Goal: Book appointment/travel/reservation

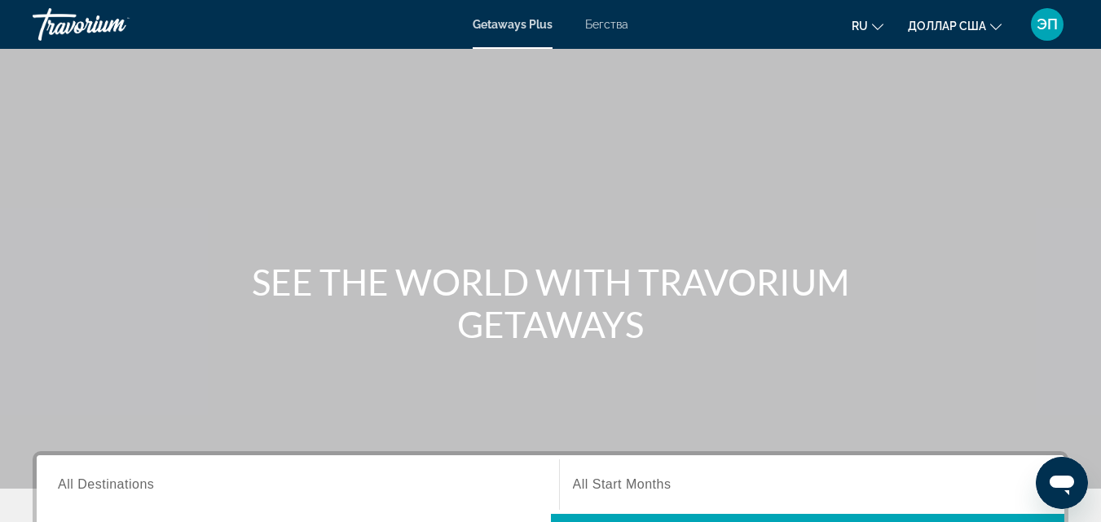
click at [618, 24] on font "Бегства" at bounding box center [606, 24] width 43 height 13
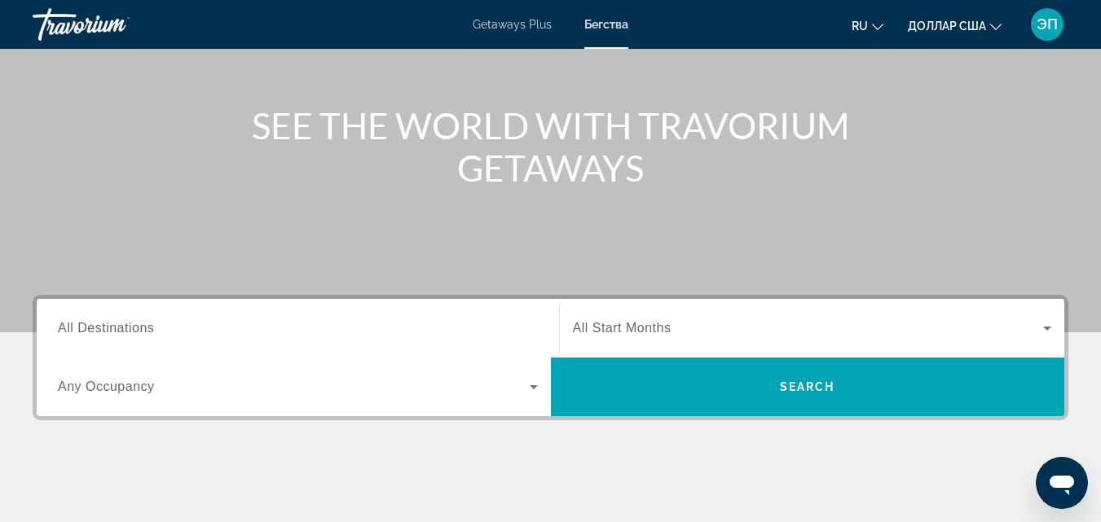
scroll to position [161, 0]
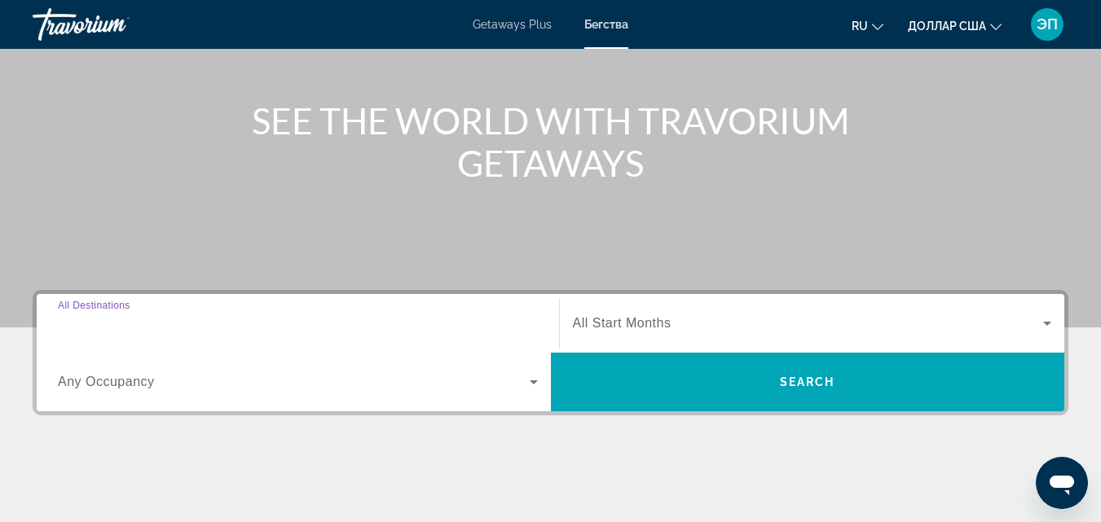
click at [205, 322] on input "Destination All Destinations" at bounding box center [298, 325] width 480 height 20
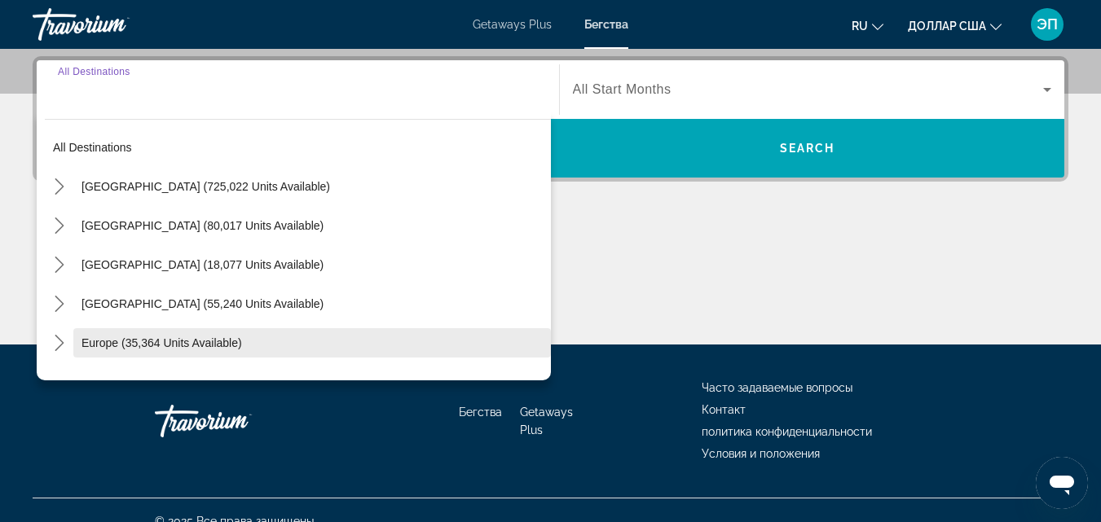
scroll to position [398, 0]
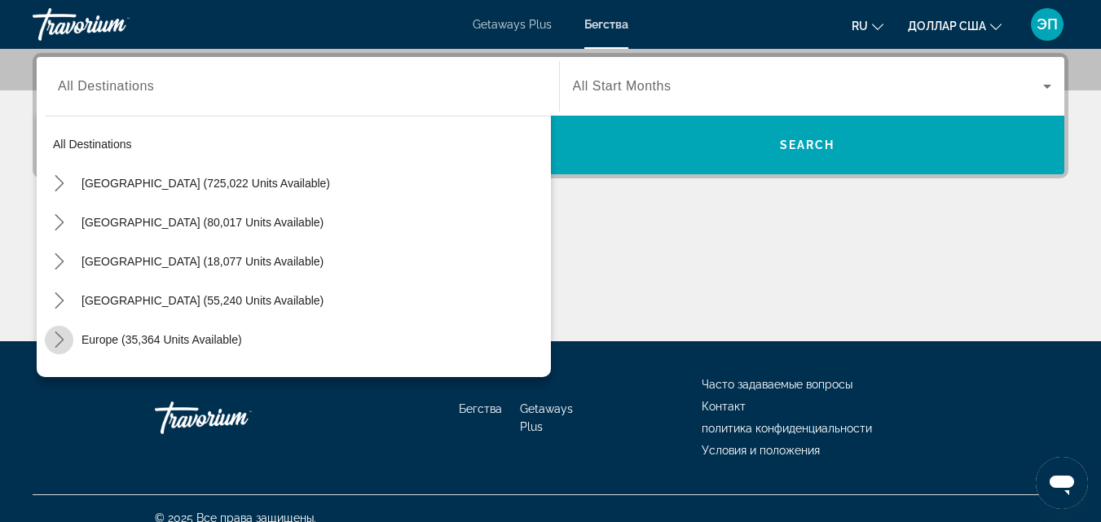
click at [57, 334] on icon "Toggle Europe (35,364 units available) submenu" at bounding box center [59, 340] width 9 height 16
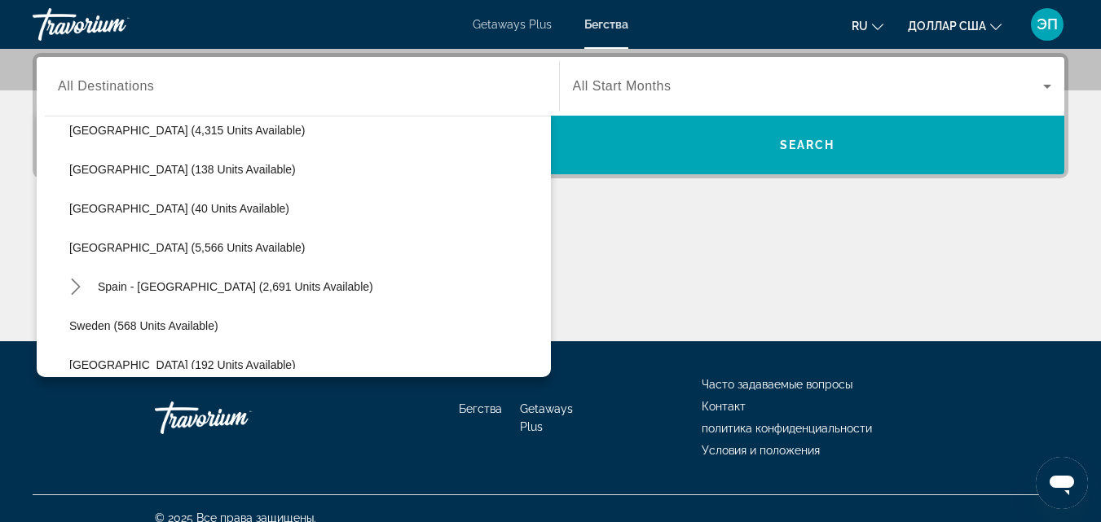
scroll to position [768, 0]
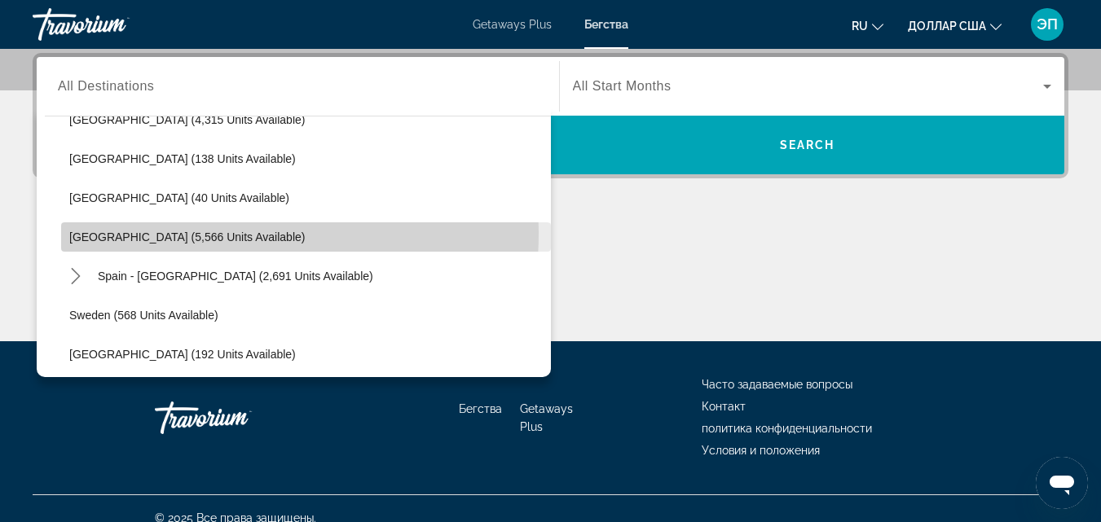
click at [145, 232] on span "[GEOGRAPHIC_DATA] (5,566 units available)" at bounding box center [186, 237] width 235 height 13
type input "**********"
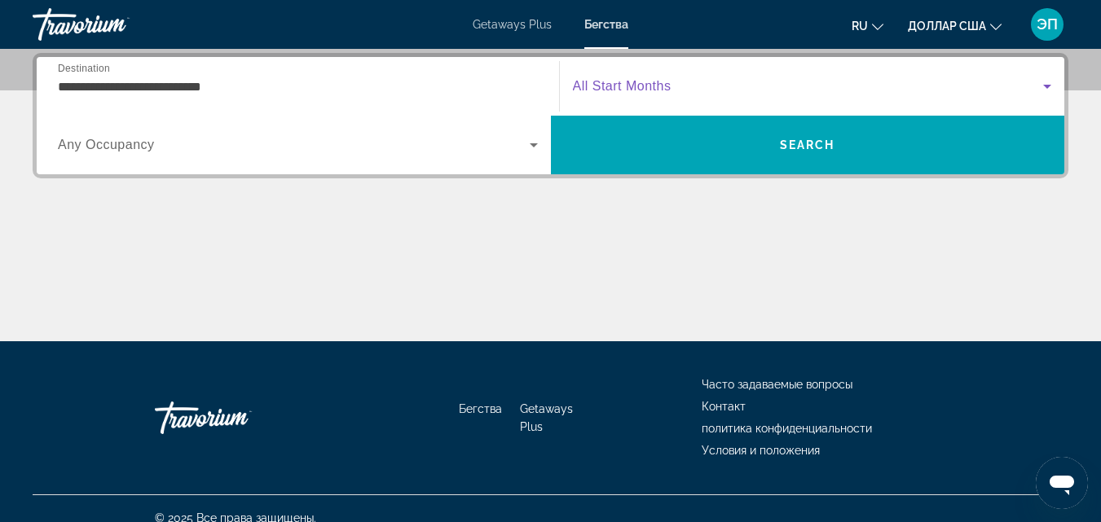
click at [684, 89] on span "Search widget" at bounding box center [808, 87] width 471 height 20
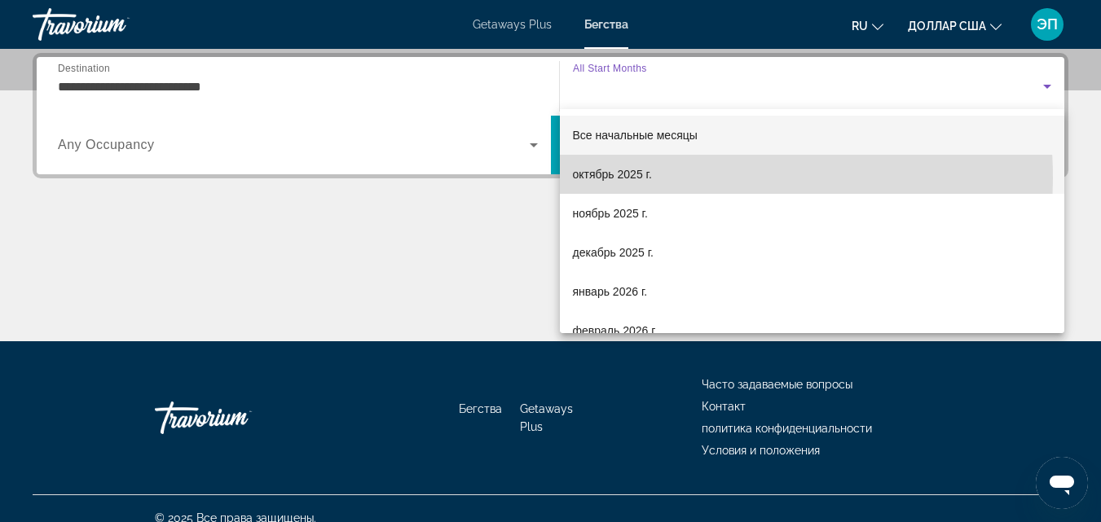
click at [615, 178] on font "октябрь 2025 г." at bounding box center [612, 174] width 79 height 13
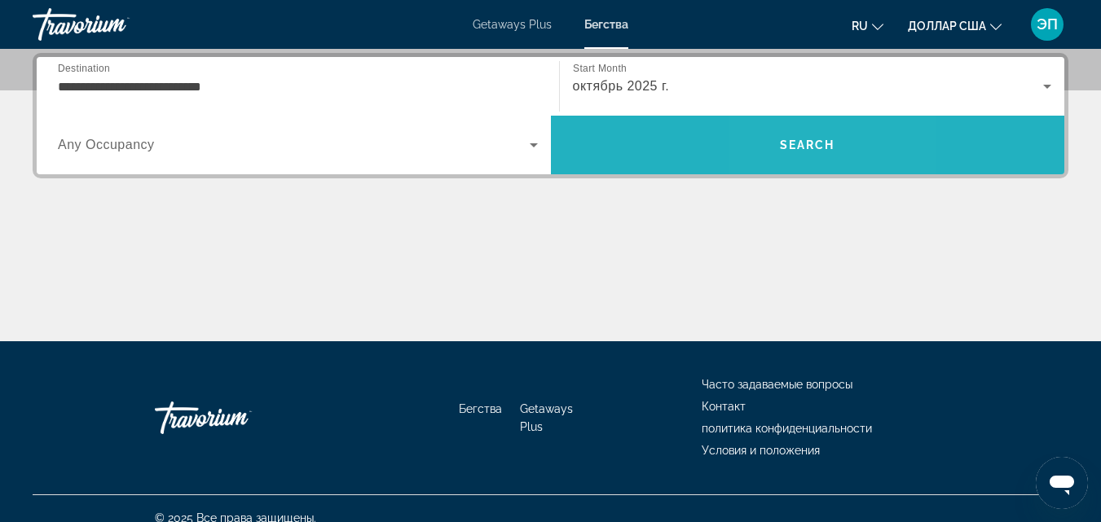
click at [794, 152] on span "Search" at bounding box center [808, 144] width 514 height 39
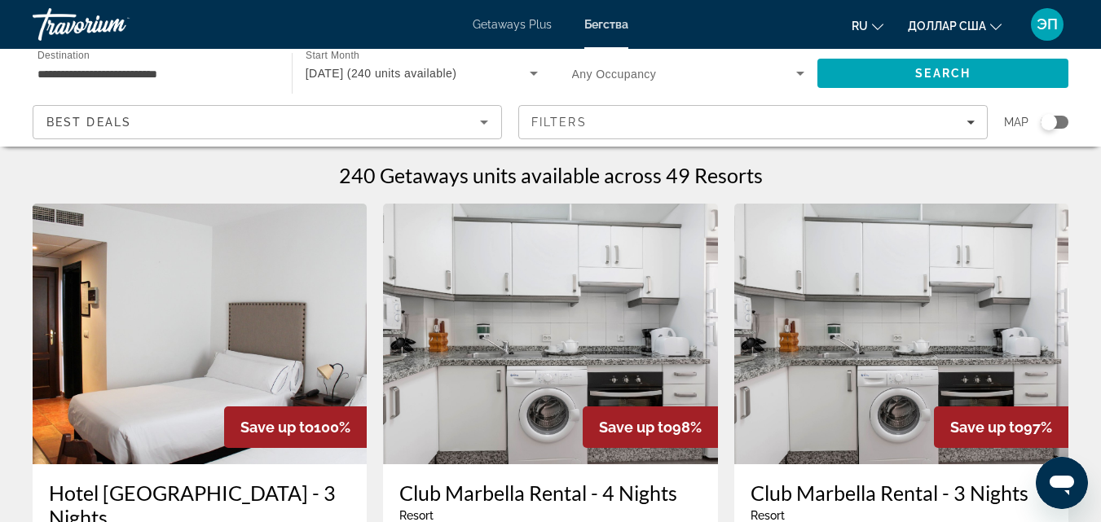
click at [1054, 123] on div "Search widget" at bounding box center [1049, 122] width 16 height 16
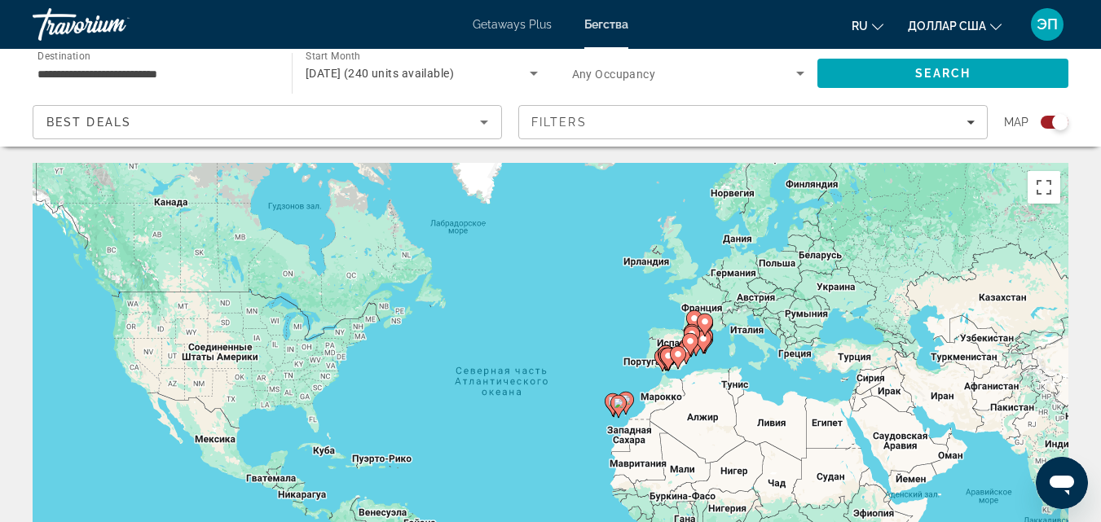
click at [698, 354] on gmp-advanced-marker "Основное содержание" at bounding box center [690, 344] width 16 height 24
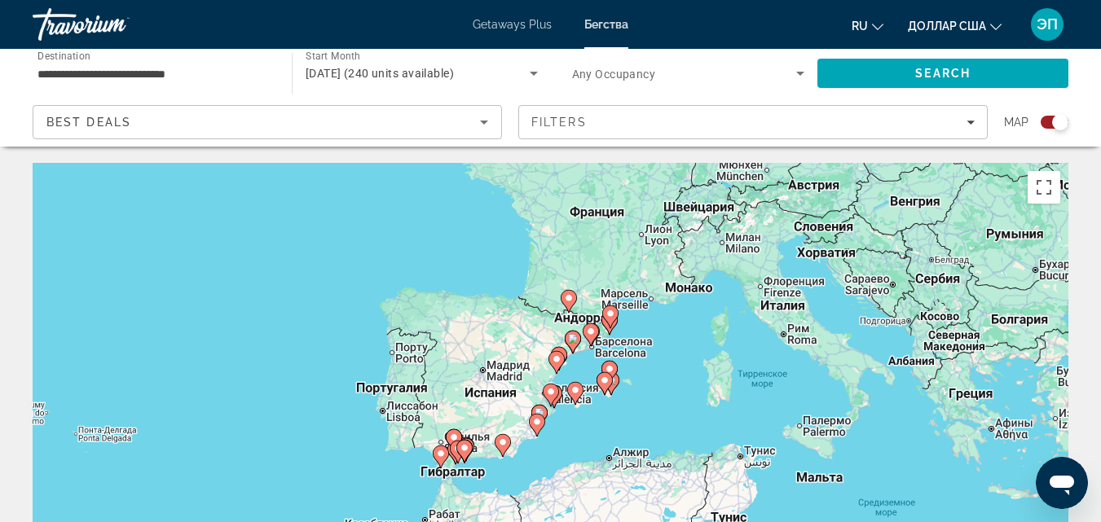
click at [599, 382] on icon "Основное содержание" at bounding box center [603, 383] width 15 height 21
type input "**********"
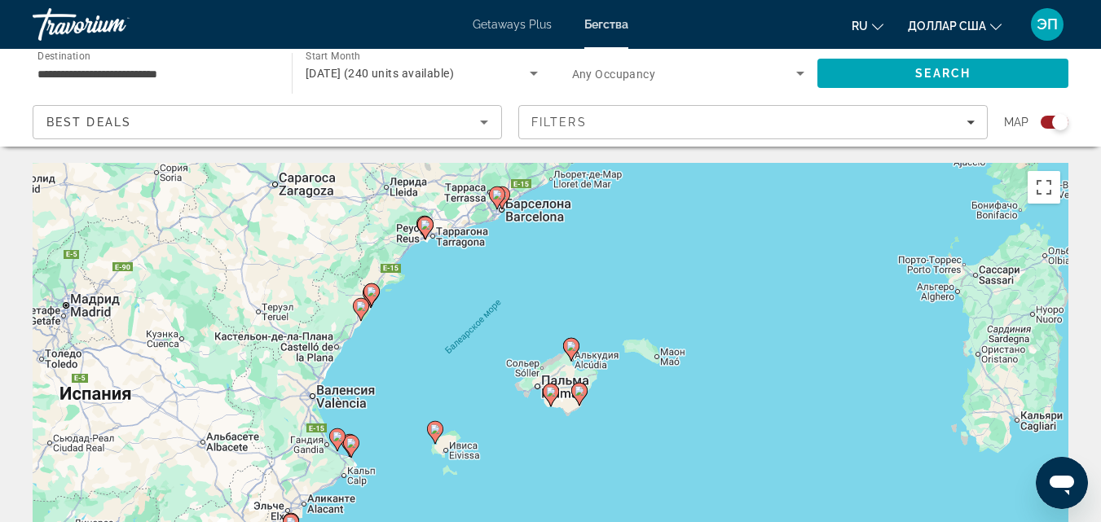
click at [549, 393] on image "Основное содержание" at bounding box center [551, 392] width 10 height 10
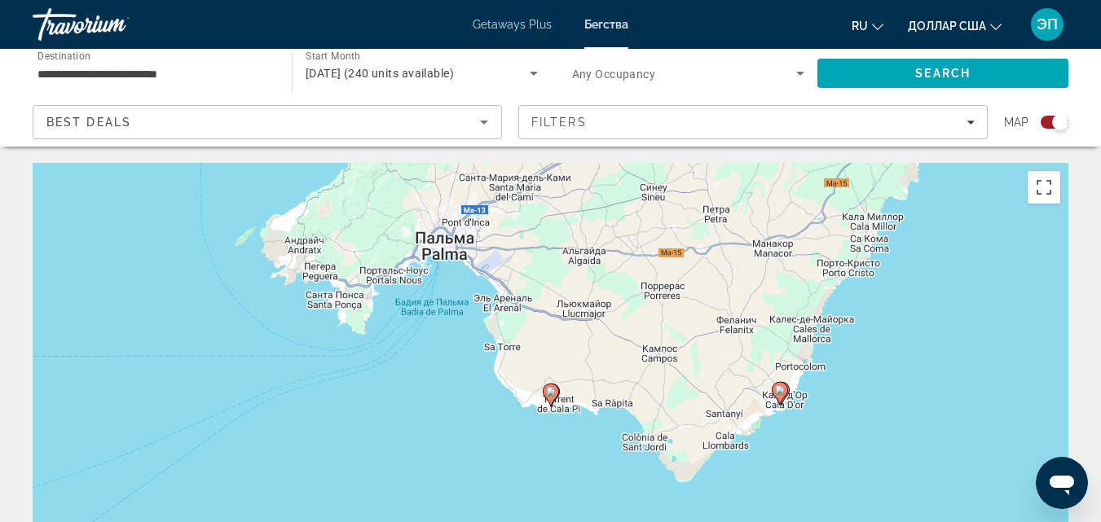
click at [551, 401] on icon "Основное содержание" at bounding box center [550, 395] width 15 height 21
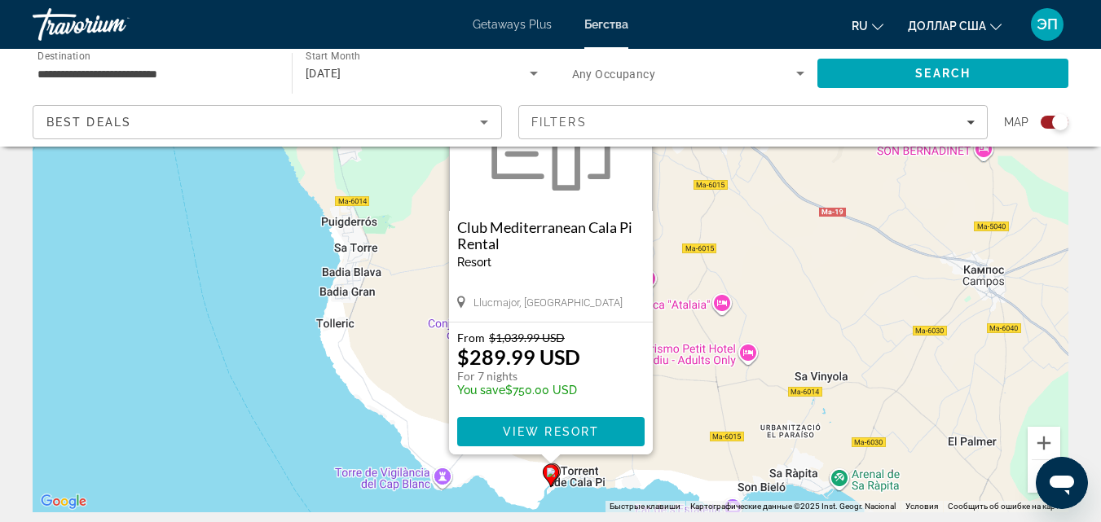
scroll to position [225, 0]
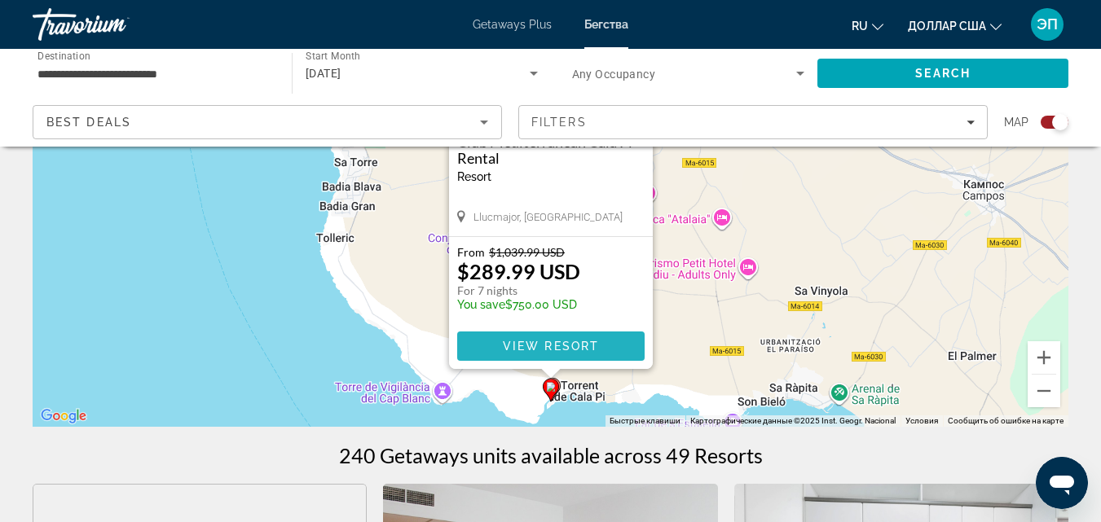
click at [560, 342] on span "View Resort" at bounding box center [550, 346] width 96 height 13
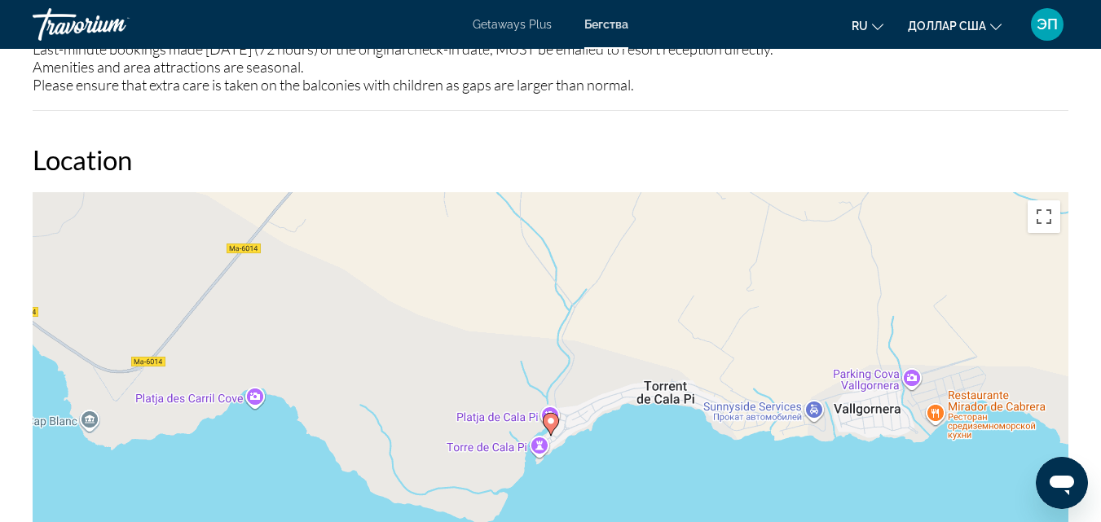
scroll to position [2261, 0]
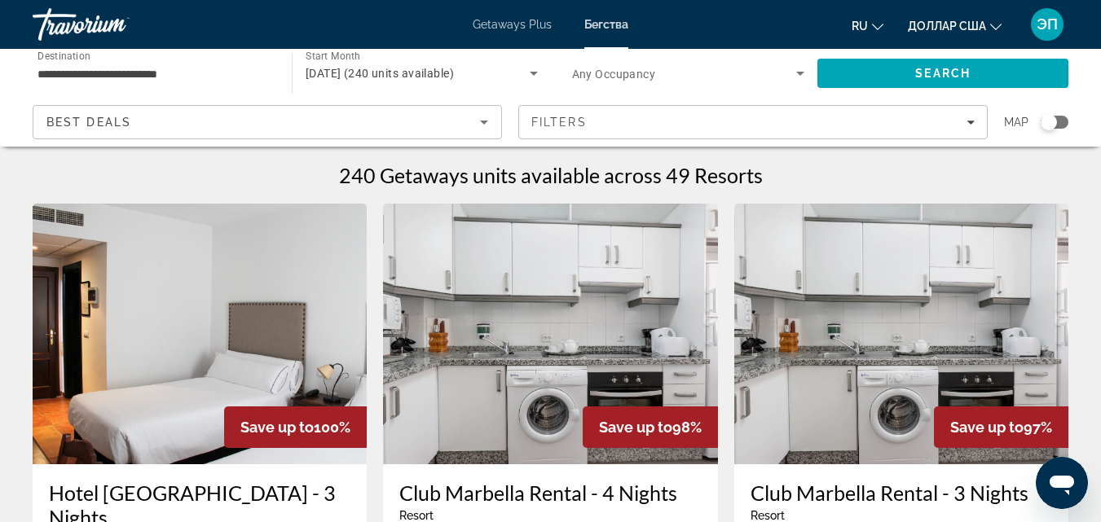
click at [1060, 126] on div "Search widget" at bounding box center [1055, 122] width 28 height 13
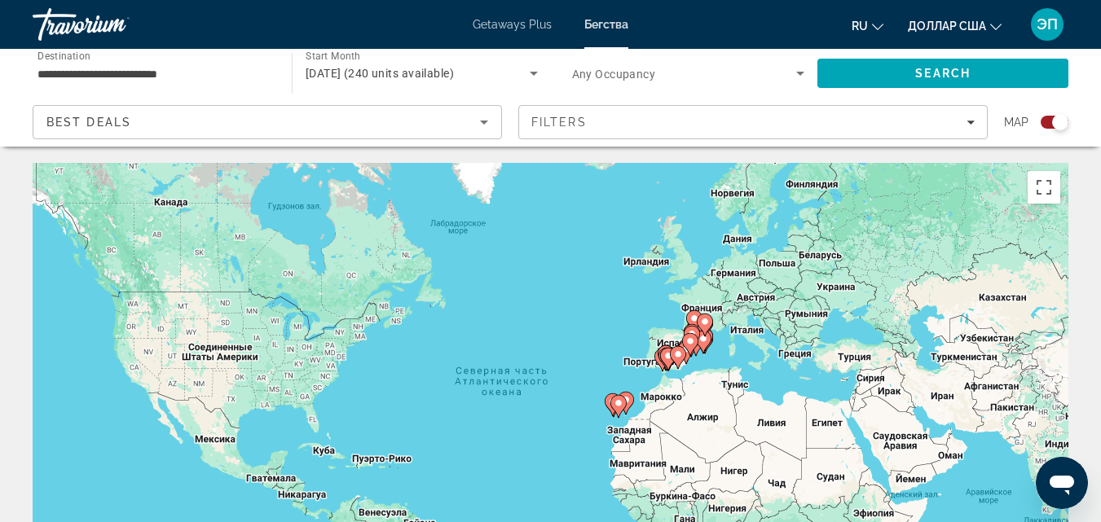
click at [709, 352] on gmp-advanced-marker "Основное содержание" at bounding box center [703, 342] width 16 height 24
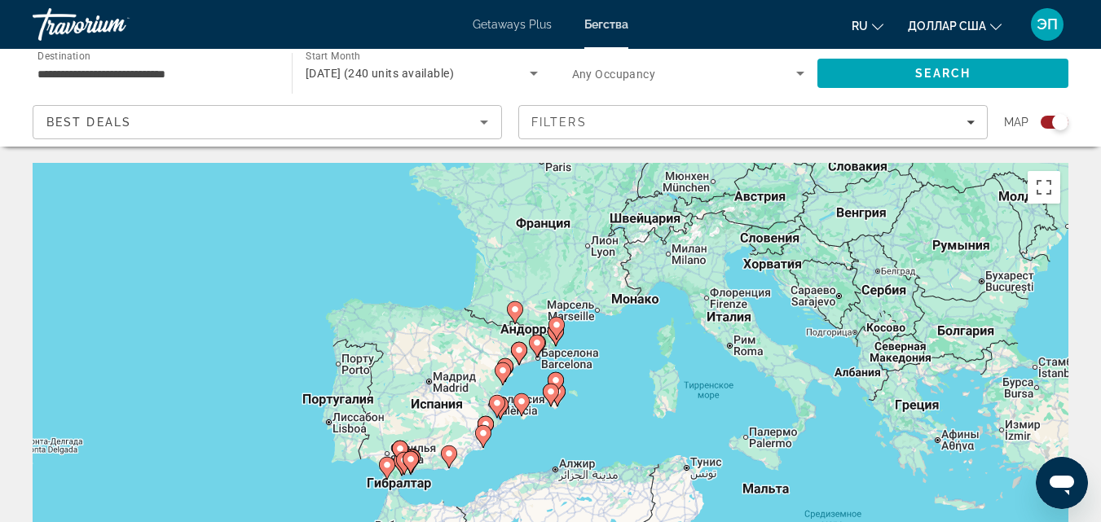
click at [552, 377] on image "Основное содержание" at bounding box center [556, 381] width 10 height 10
type input "**********"
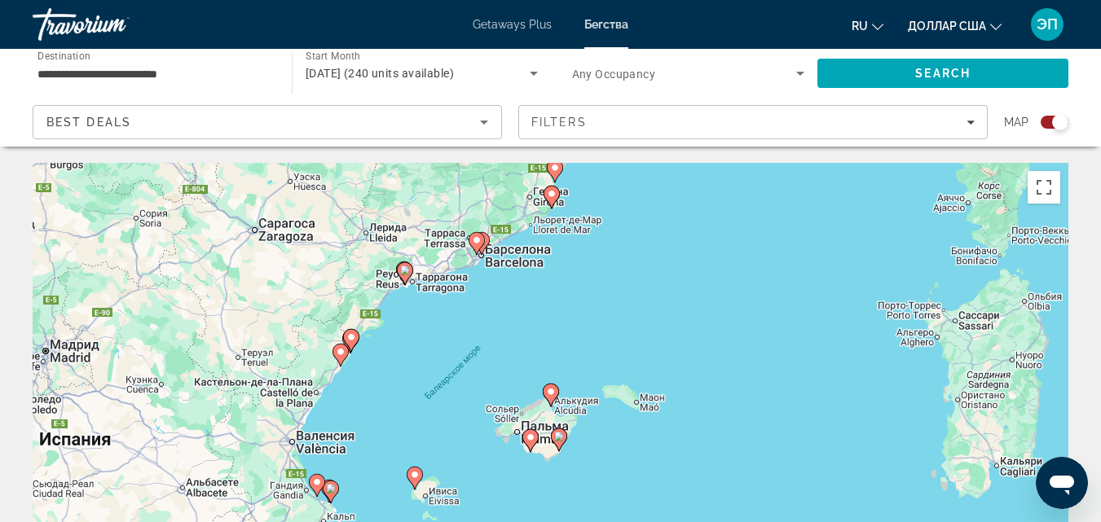
click at [552, 394] on image "Основное содержание" at bounding box center [551, 392] width 10 height 10
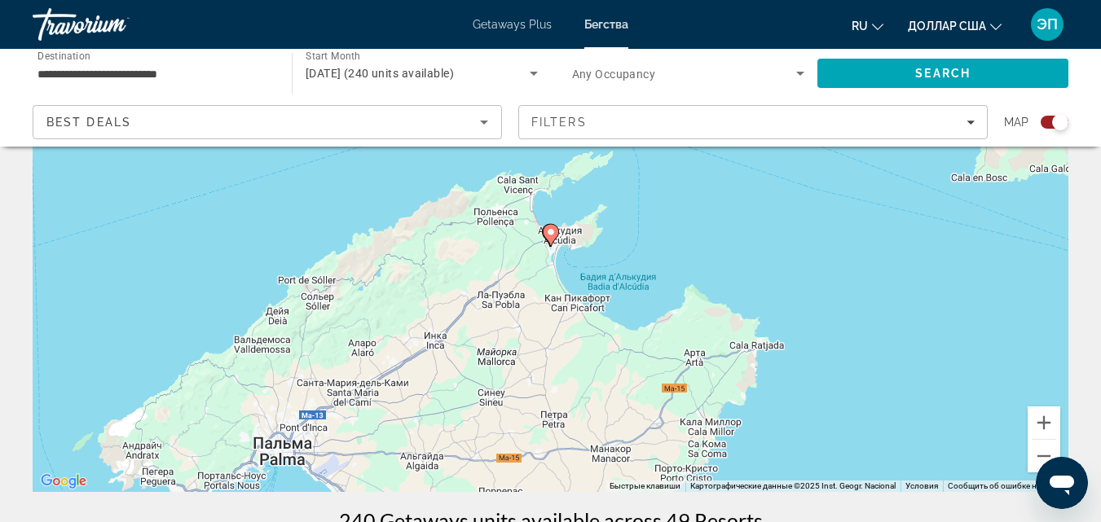
scroll to position [191, 0]
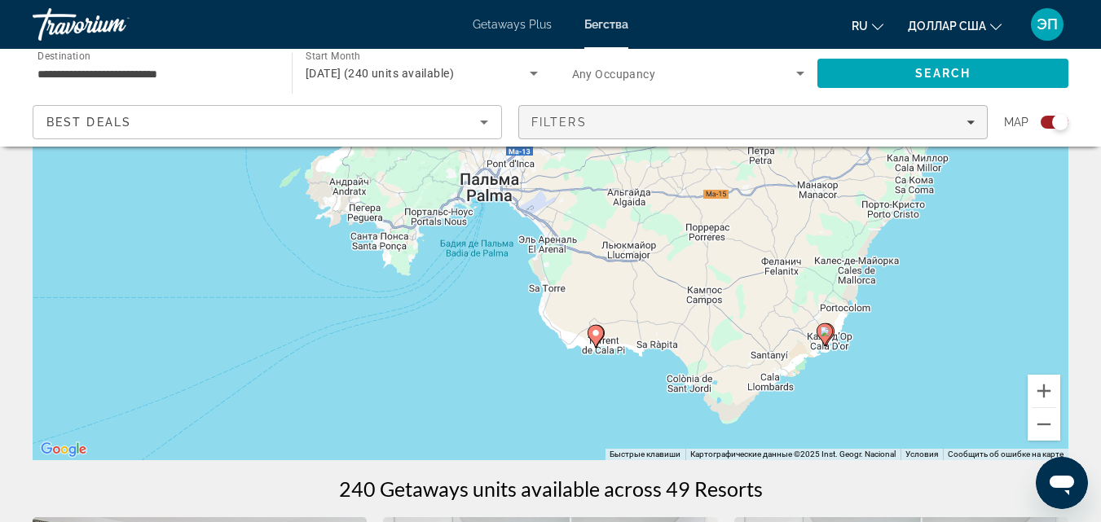
drag, startPoint x: 865, startPoint y: 288, endPoint x: 985, endPoint y: 119, distance: 208.0
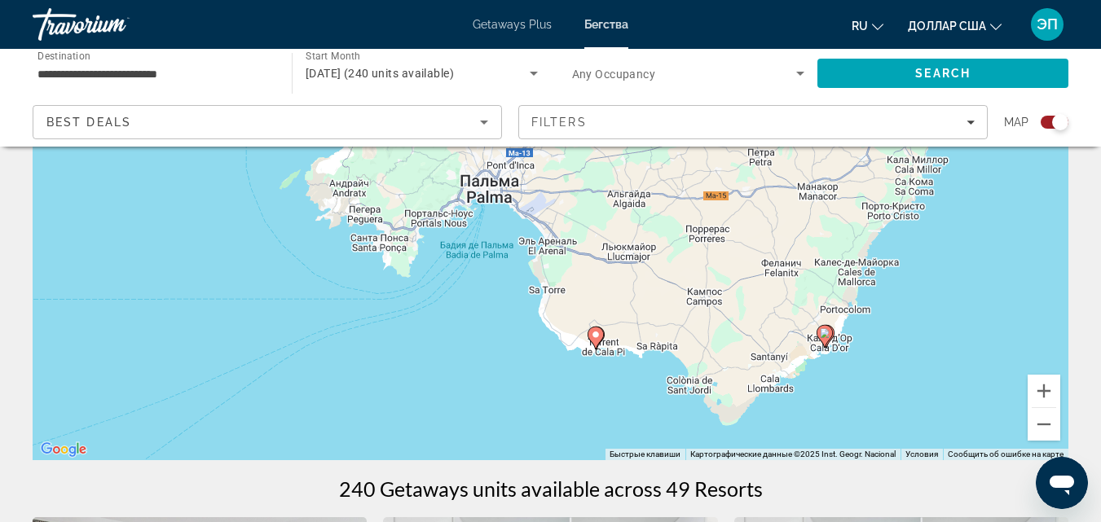
click at [603, 332] on icon "Основное содержание" at bounding box center [595, 338] width 16 height 23
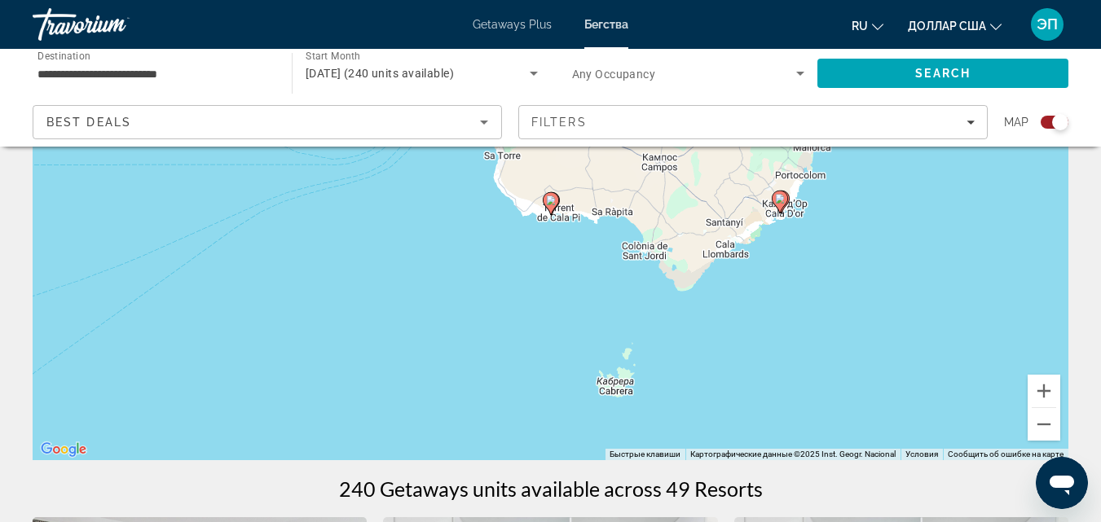
click at [558, 200] on icon "Основное содержание" at bounding box center [550, 203] width 15 height 21
click at [557, 200] on icon "Основное содержание" at bounding box center [549, 203] width 15 height 21
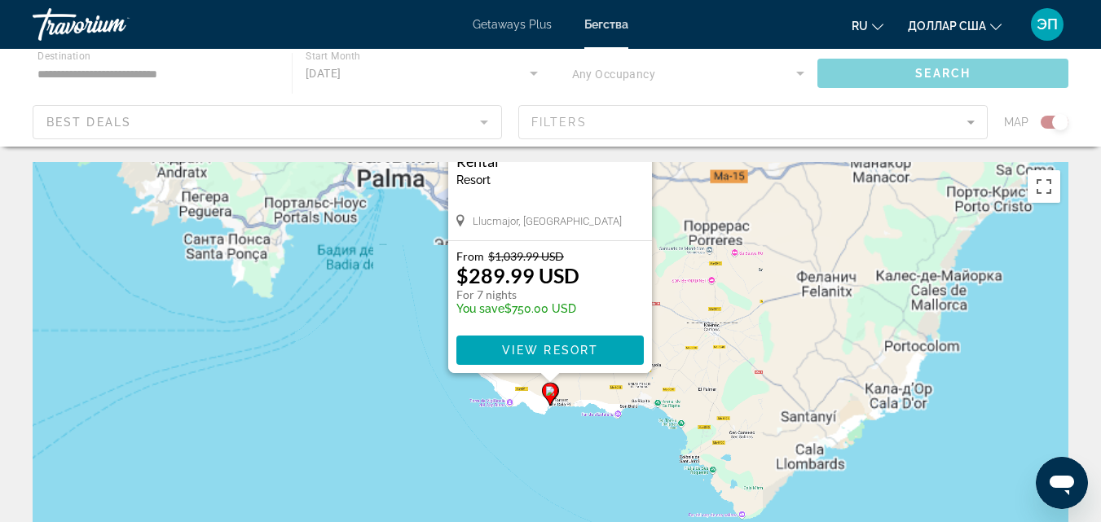
scroll to position [0, 0]
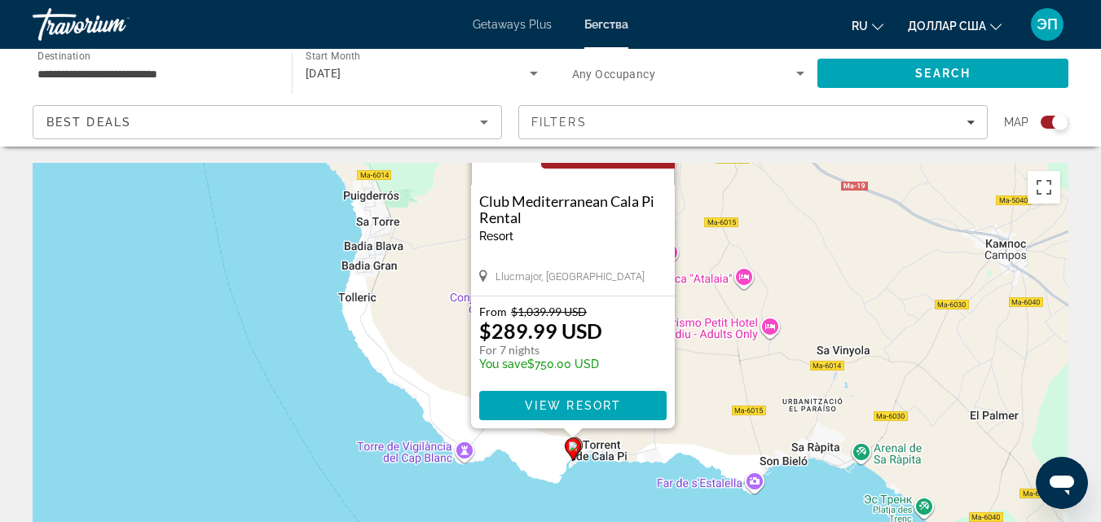
drag, startPoint x: 737, startPoint y: 427, endPoint x: 763, endPoint y: 224, distance: 204.6
click at [763, 224] on div "Чтобы активировать перетаскивание с помощью клавиатуры, нажмите Alt + Ввод. Пос…" at bounding box center [551, 407] width 1036 height 489
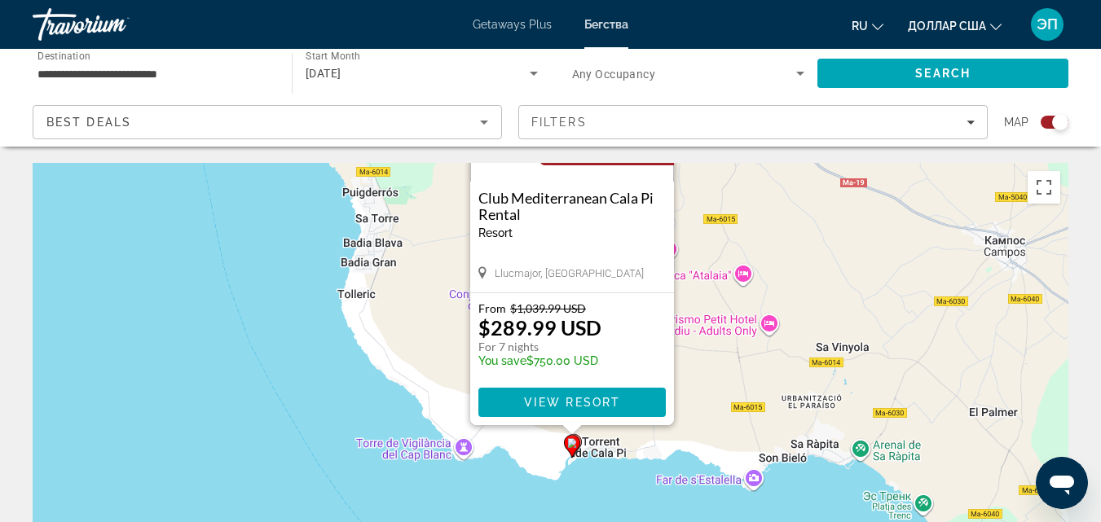
click at [580, 441] on icon "Основное содержание" at bounding box center [572, 445] width 15 height 21
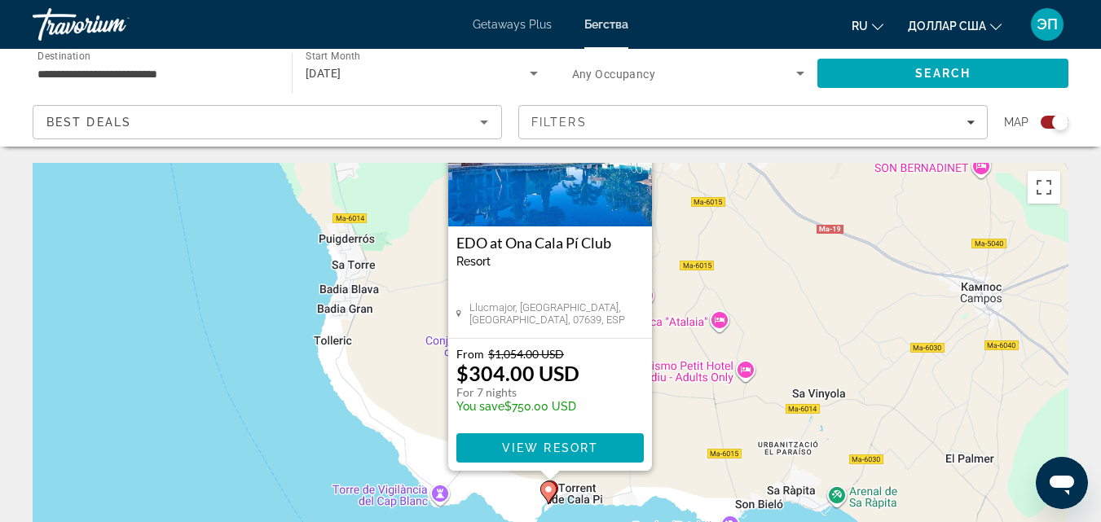
drag, startPoint x: 794, startPoint y: 438, endPoint x: 793, endPoint y: 301, distance: 136.9
click at [793, 301] on div "Чтобы активировать перетаскивание с помощью клавиатуры, нажмите Alt + Ввод. Пос…" at bounding box center [551, 407] width 1036 height 489
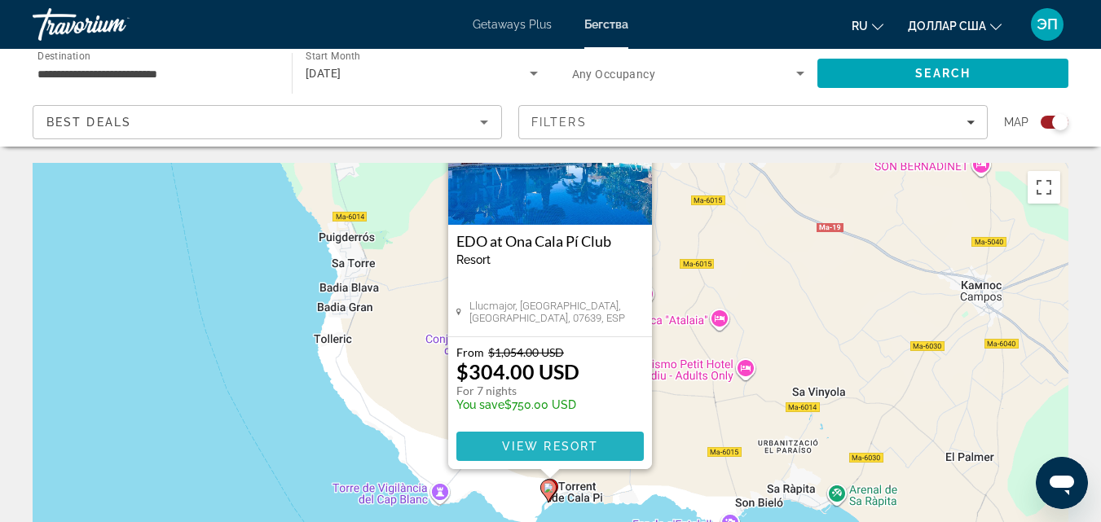
click at [564, 441] on span "View Resort" at bounding box center [549, 446] width 96 height 13
